Goal: Find specific page/section: Find specific page/section

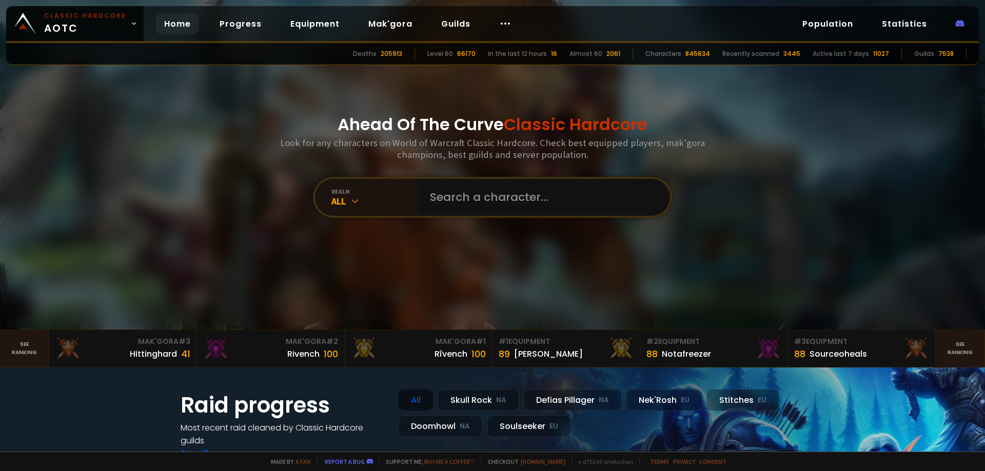
click at [441, 204] on input "text" at bounding box center [541, 197] width 234 height 37
type input "Sjp"
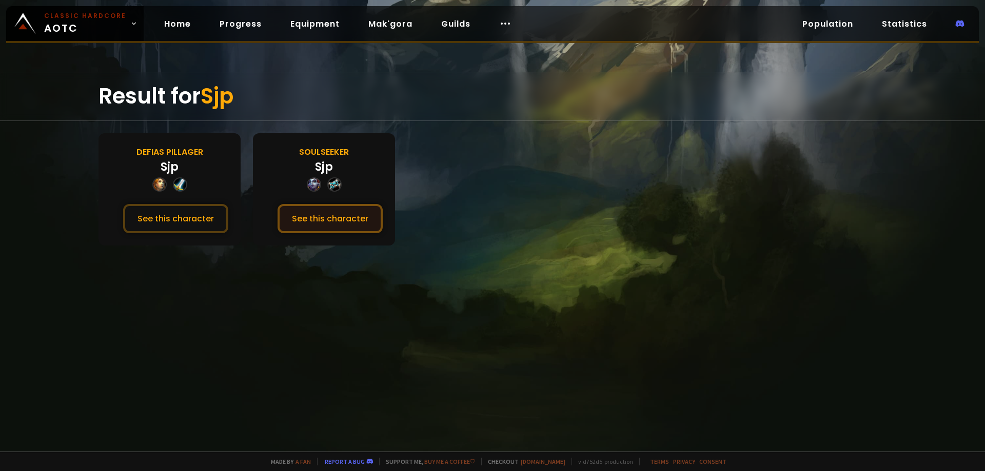
click at [353, 220] on button "See this character" at bounding box center [329, 218] width 105 height 29
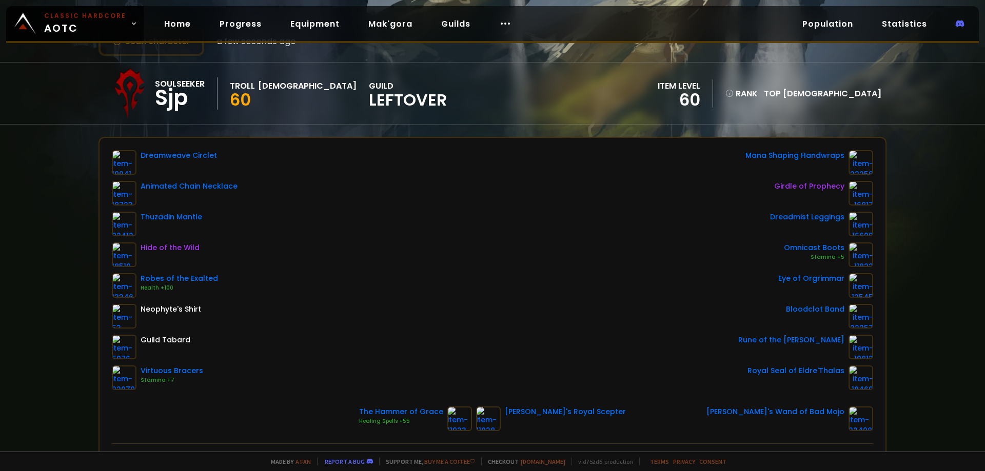
scroll to position [51, 0]
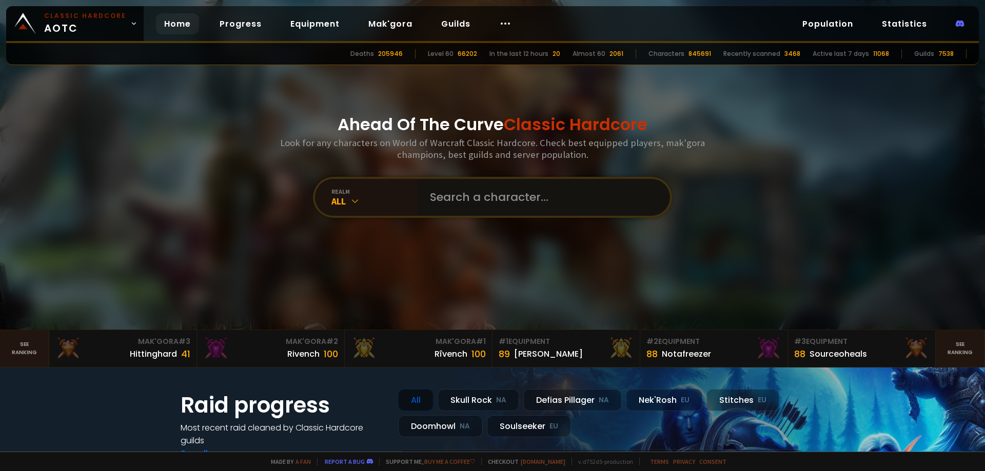
click at [470, 193] on input "text" at bounding box center [541, 197] width 234 height 37
paste input "Pljüga"
type input "Pljüga"
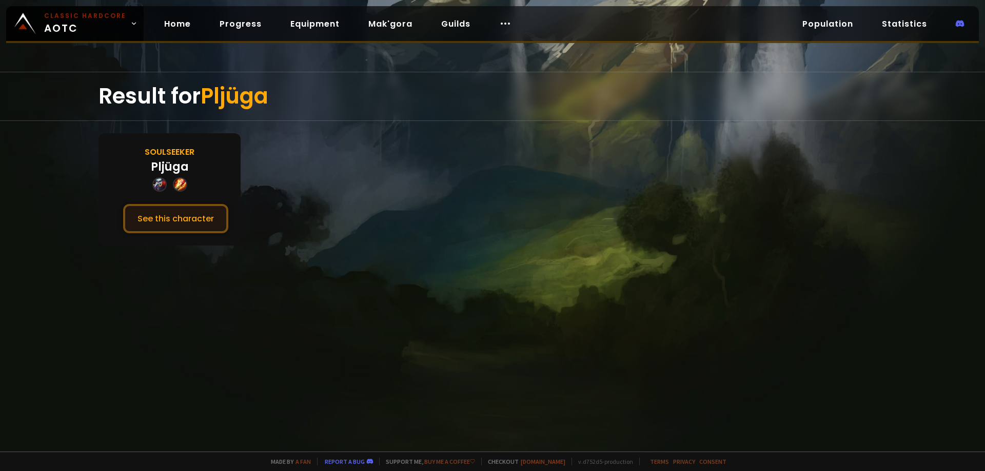
click at [214, 216] on button "See this character" at bounding box center [175, 218] width 105 height 29
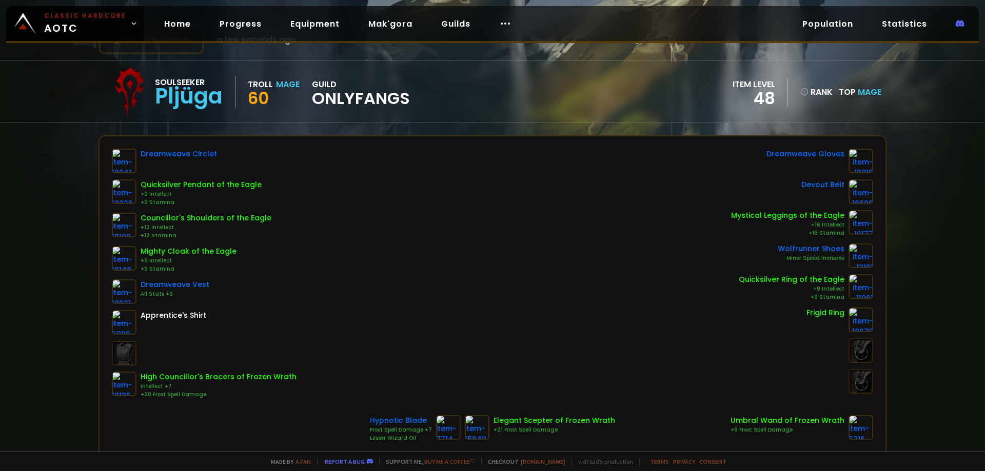
scroll to position [51, 0]
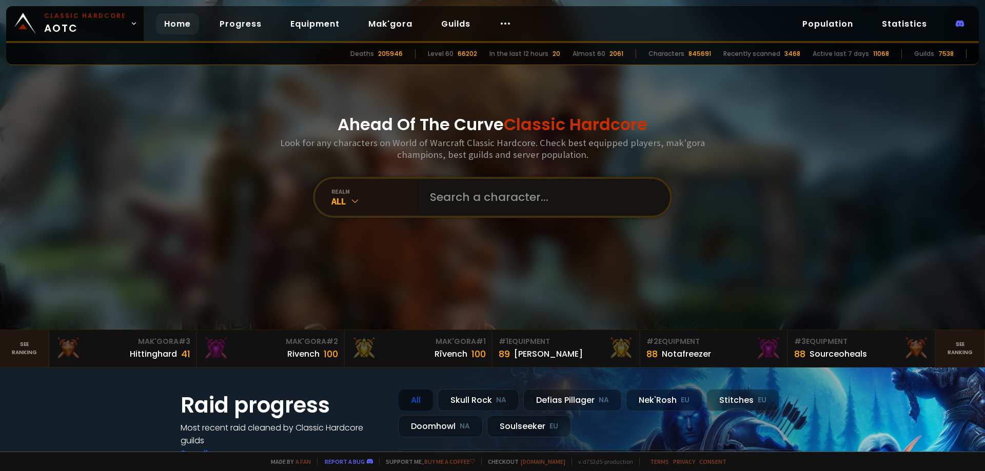
click at [453, 189] on input "text" at bounding box center [541, 197] width 234 height 37
paste input "Reikazug"
type input "Reikazug"
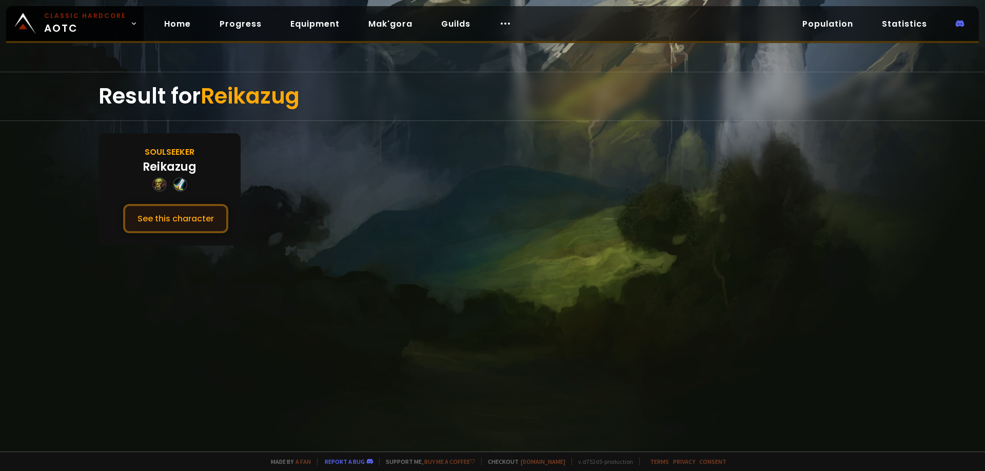
click at [174, 226] on button "See this character" at bounding box center [175, 218] width 105 height 29
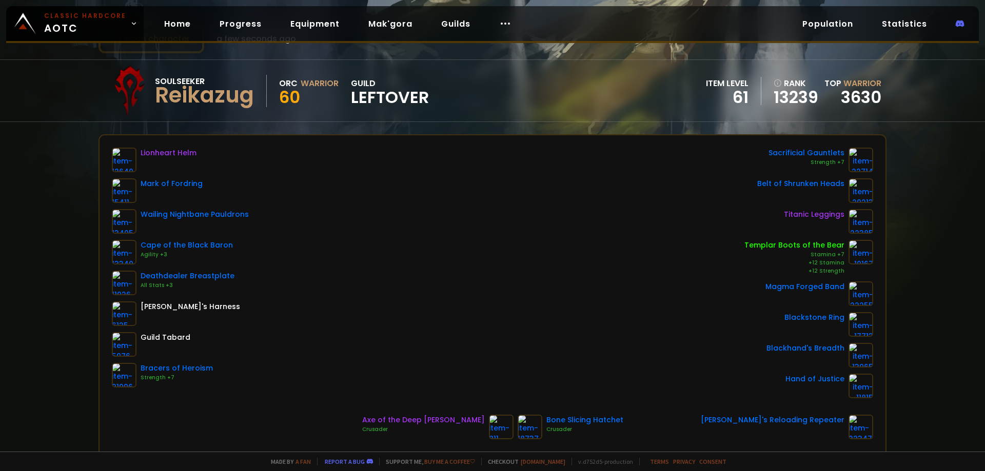
scroll to position [51, 0]
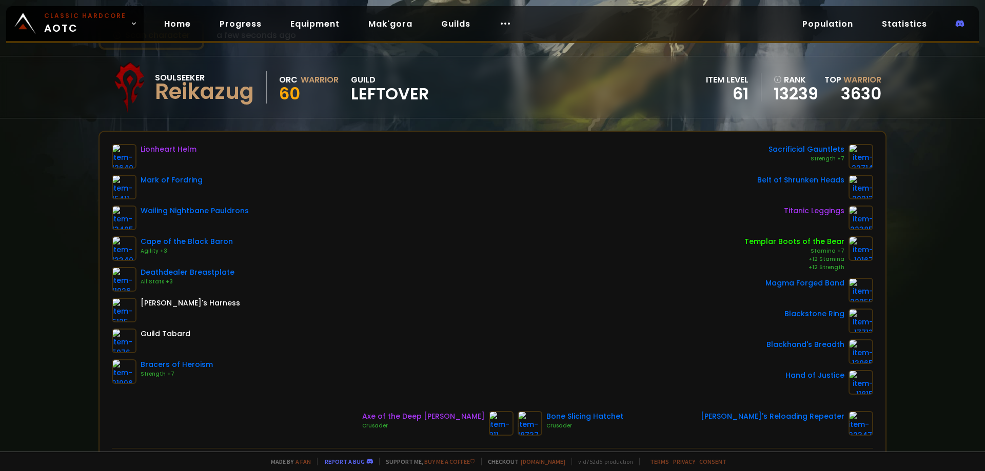
drag, startPoint x: 268, startPoint y: 69, endPoint x: 272, endPoint y: 74, distance: 7.0
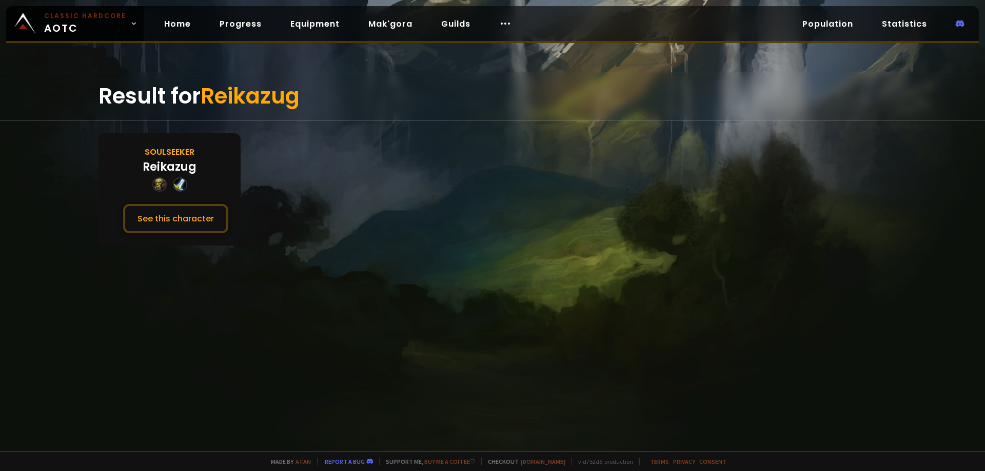
drag, startPoint x: 390, startPoint y: 148, endPoint x: 401, endPoint y: 147, distance: 10.8
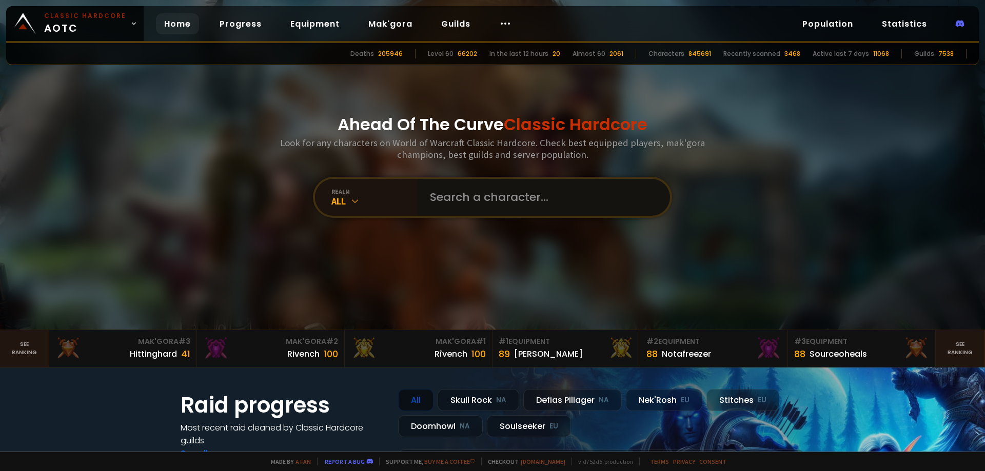
paste input "Moethilda"
type input "Moethilda"
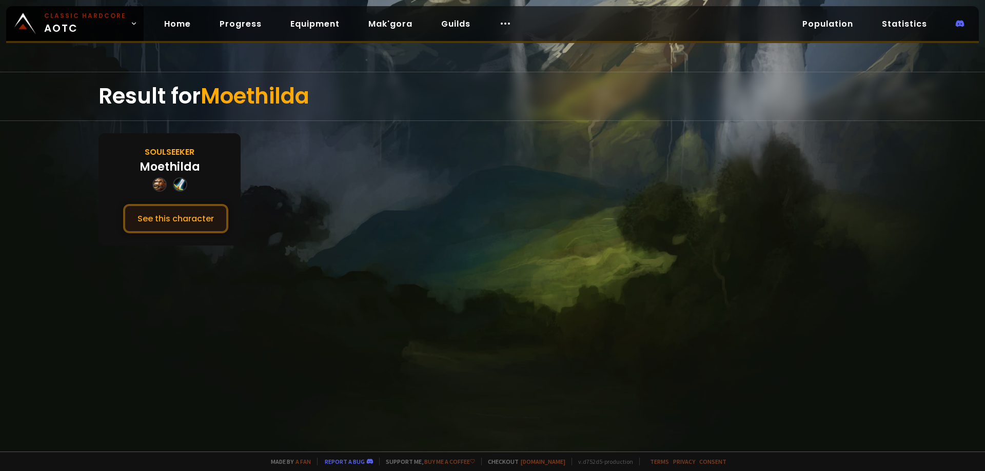
click at [217, 222] on button "See this character" at bounding box center [175, 218] width 105 height 29
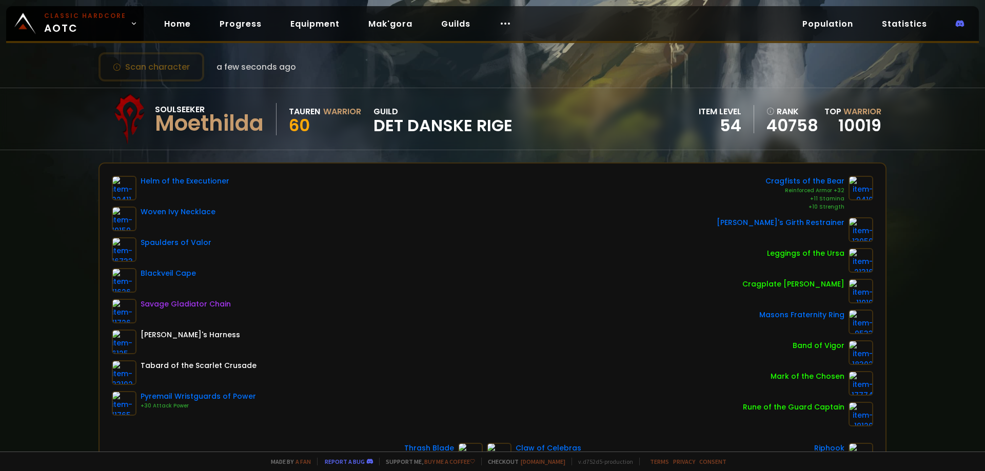
scroll to position [51, 0]
